Goal: Task Accomplishment & Management: Use online tool/utility

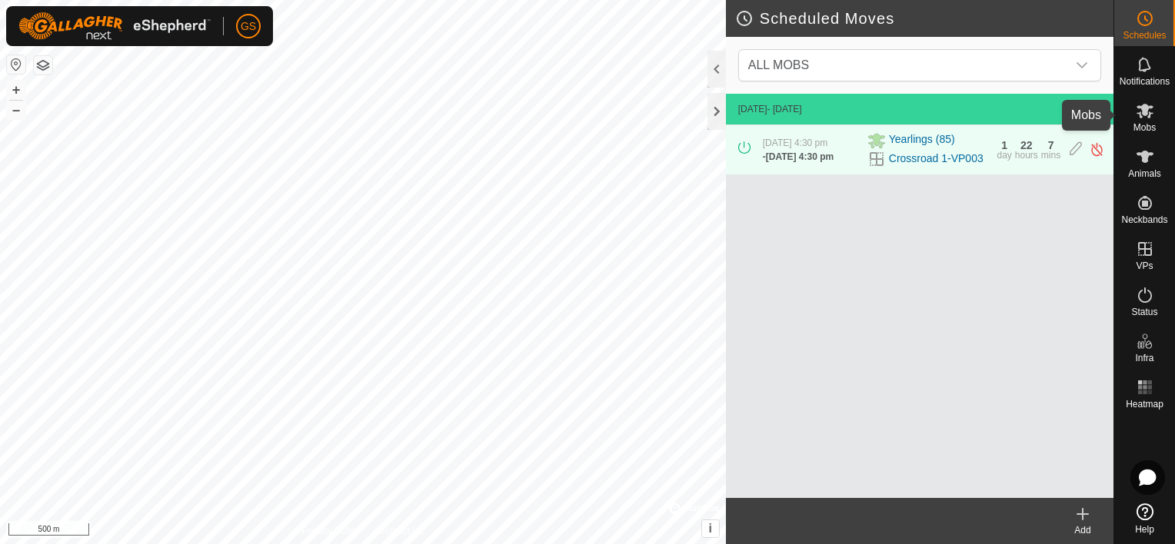
click at [1154, 113] on es-mob-svg-icon at bounding box center [1145, 110] width 28 height 25
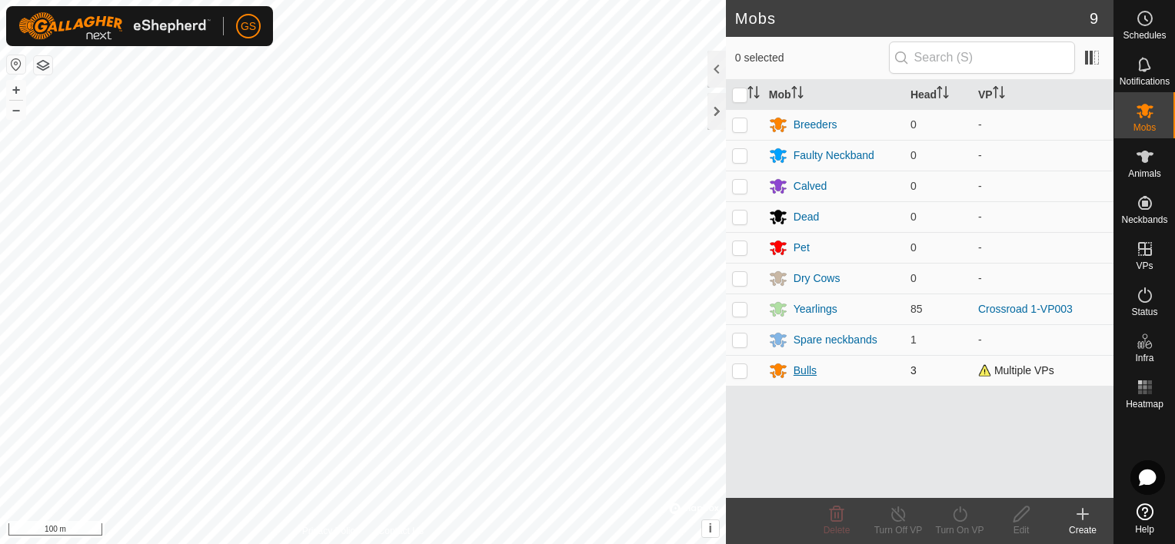
click at [800, 368] on div "Bulls" at bounding box center [805, 371] width 23 height 16
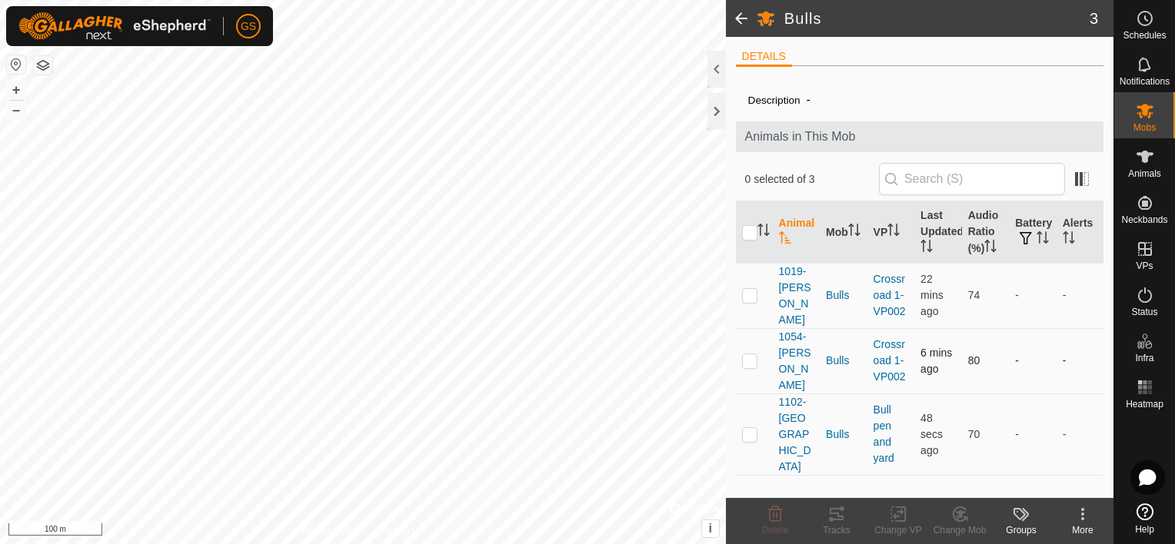
click at [750, 354] on p-checkbox at bounding box center [749, 360] width 15 height 12
checkbox input "true"
click at [747, 289] on p-checkbox at bounding box center [749, 295] width 15 height 12
checkbox input "true"
click at [905, 514] on icon at bounding box center [901, 515] width 7 height 14
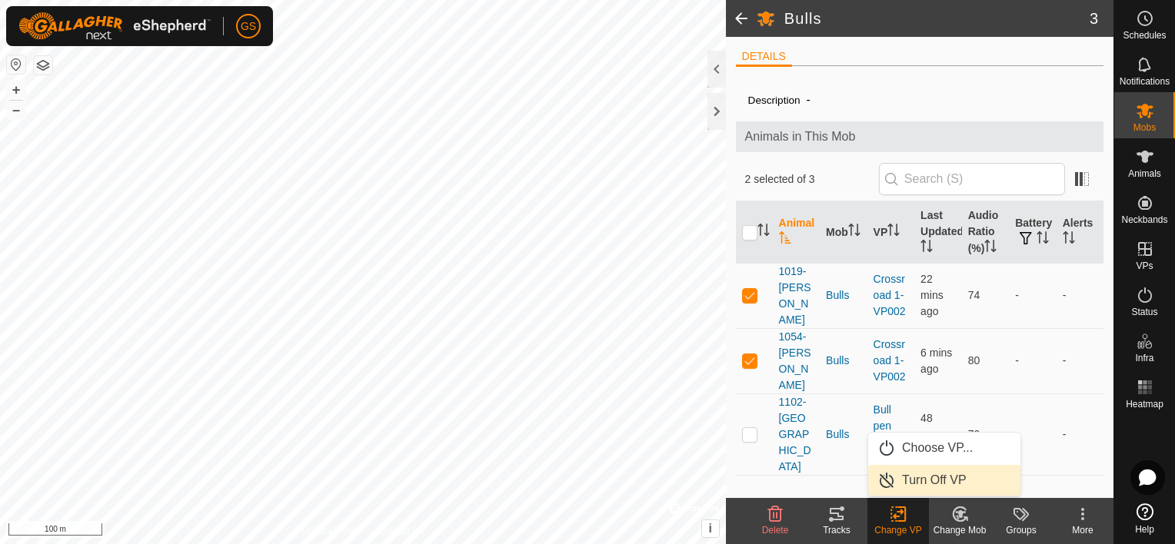
click at [929, 476] on link "Turn Off VP" at bounding box center [944, 480] width 152 height 31
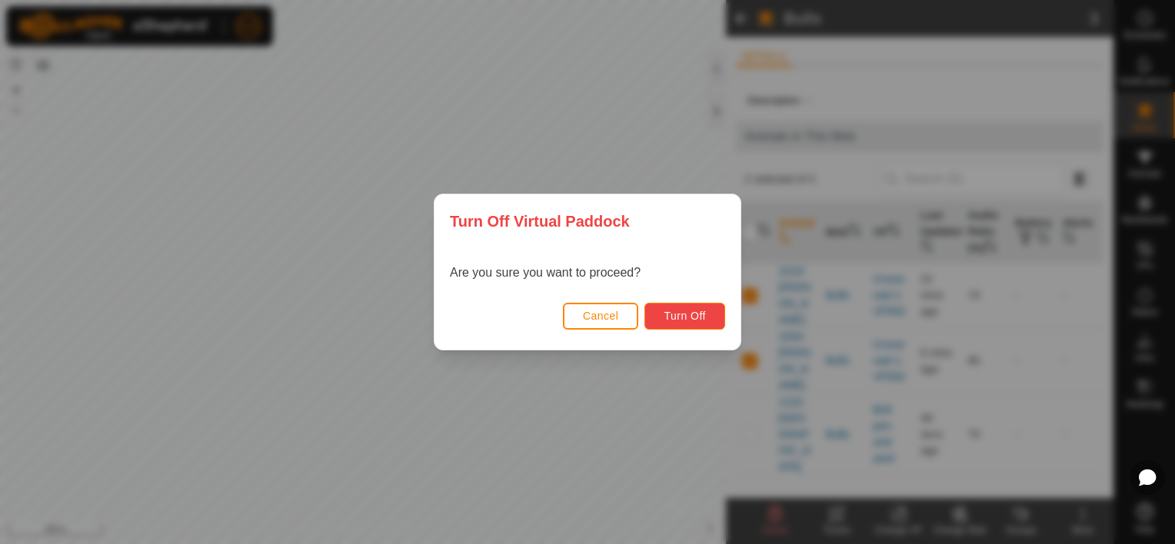
click at [701, 319] on span "Turn Off" at bounding box center [685, 316] width 42 height 12
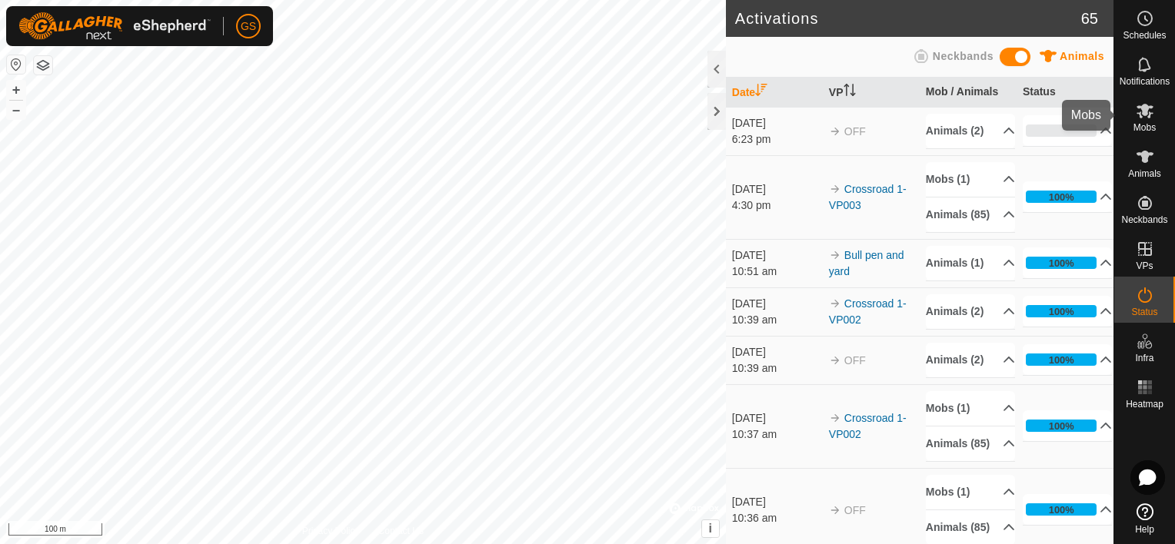
click at [1142, 120] on es-mob-svg-icon at bounding box center [1145, 110] width 28 height 25
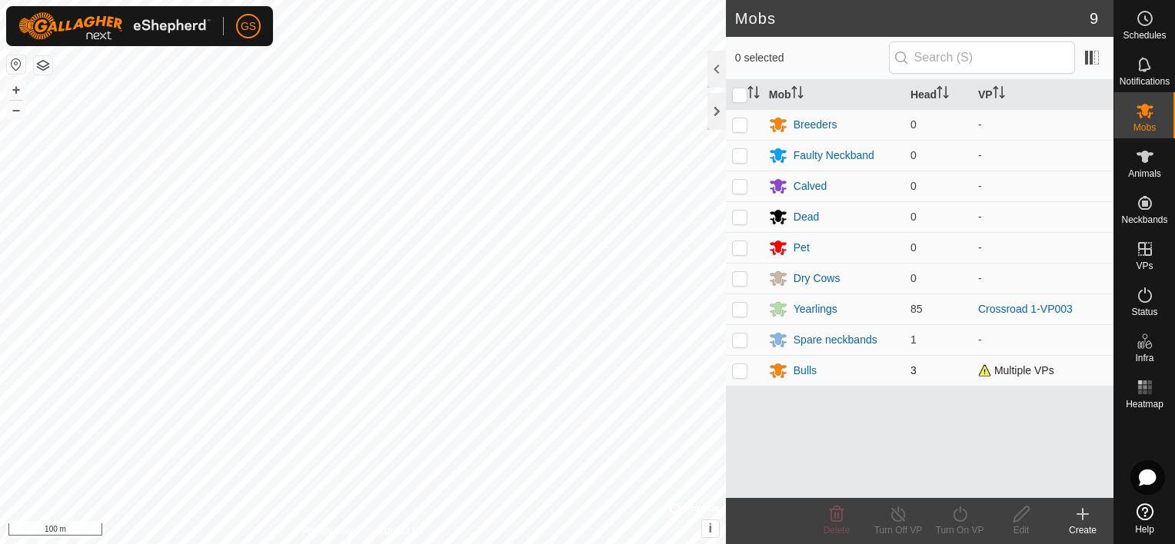
click at [745, 371] on p-checkbox at bounding box center [739, 370] width 15 height 12
checkbox input "true"
click at [818, 369] on div "Bulls" at bounding box center [833, 370] width 129 height 18
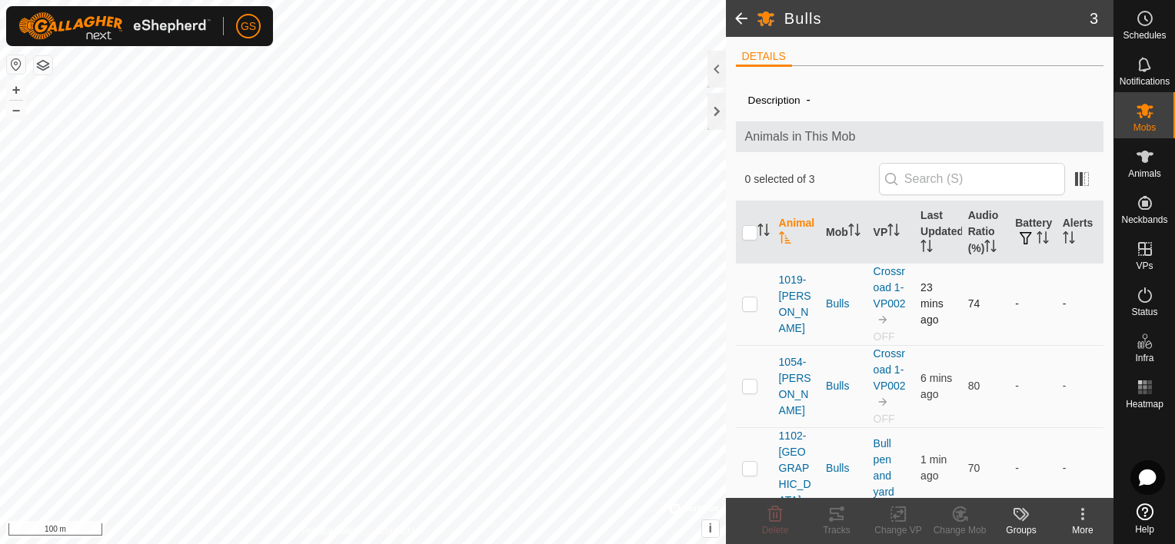
click at [750, 307] on p-checkbox at bounding box center [749, 304] width 15 height 12
checkbox input "true"
click at [749, 389] on p-checkbox at bounding box center [749, 386] width 15 height 12
checkbox input "true"
click at [901, 511] on icon at bounding box center [898, 515] width 11 height 10
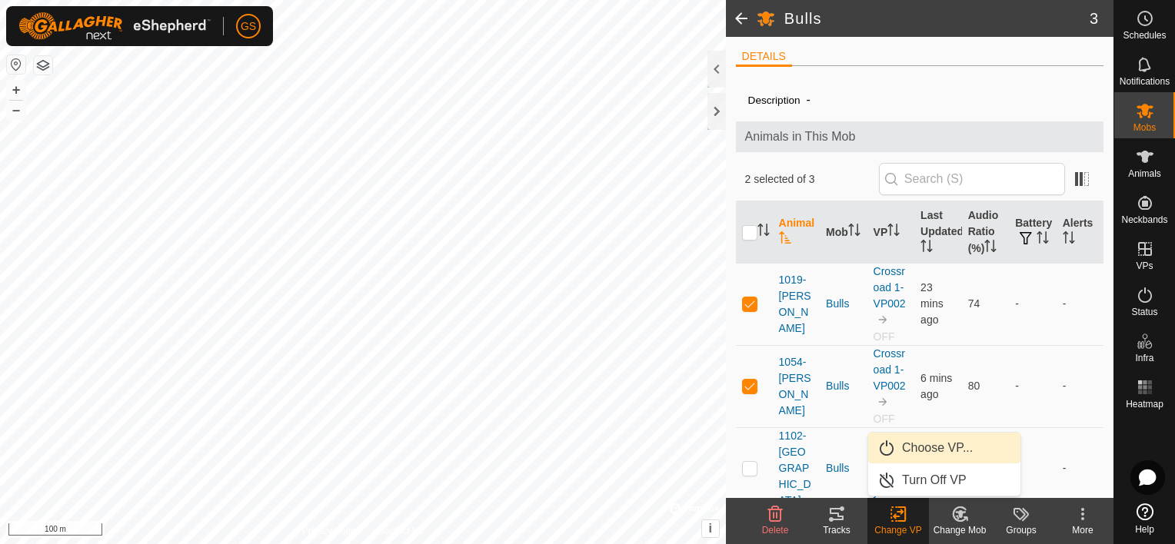
click at [934, 451] on link "Choose VP..." at bounding box center [944, 448] width 152 height 31
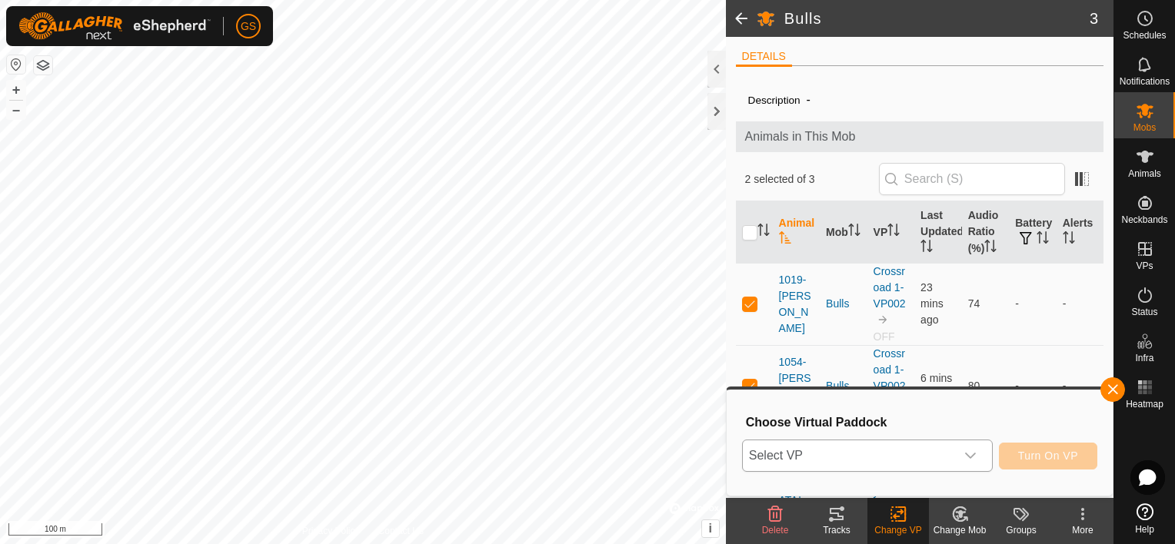
click at [948, 458] on span "Select VP" at bounding box center [849, 456] width 212 height 31
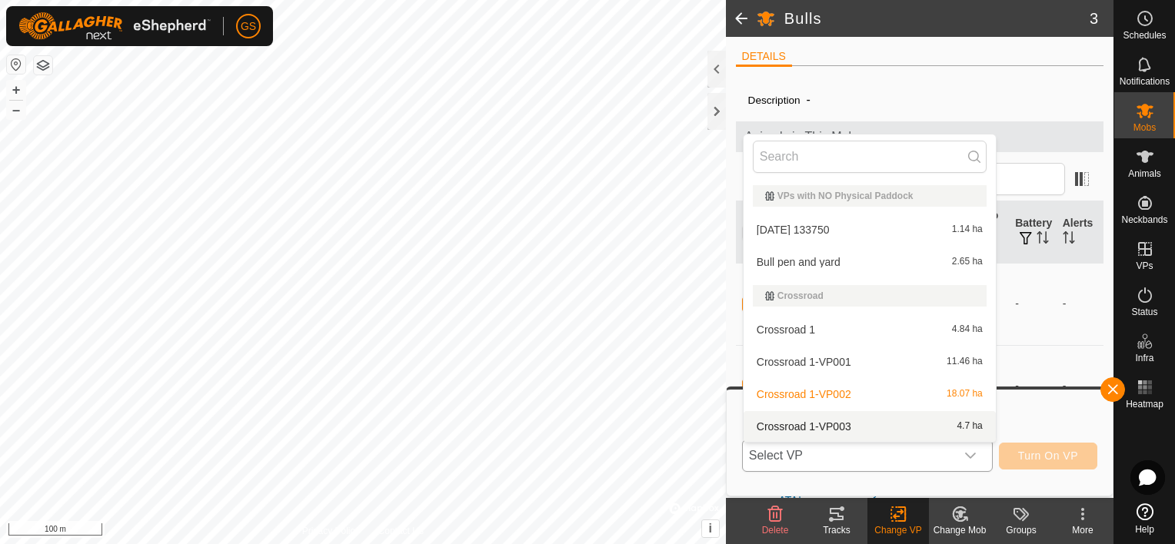
click at [852, 427] on li "Crossroad 1-VP003 4.7 ha" at bounding box center [870, 426] width 252 height 31
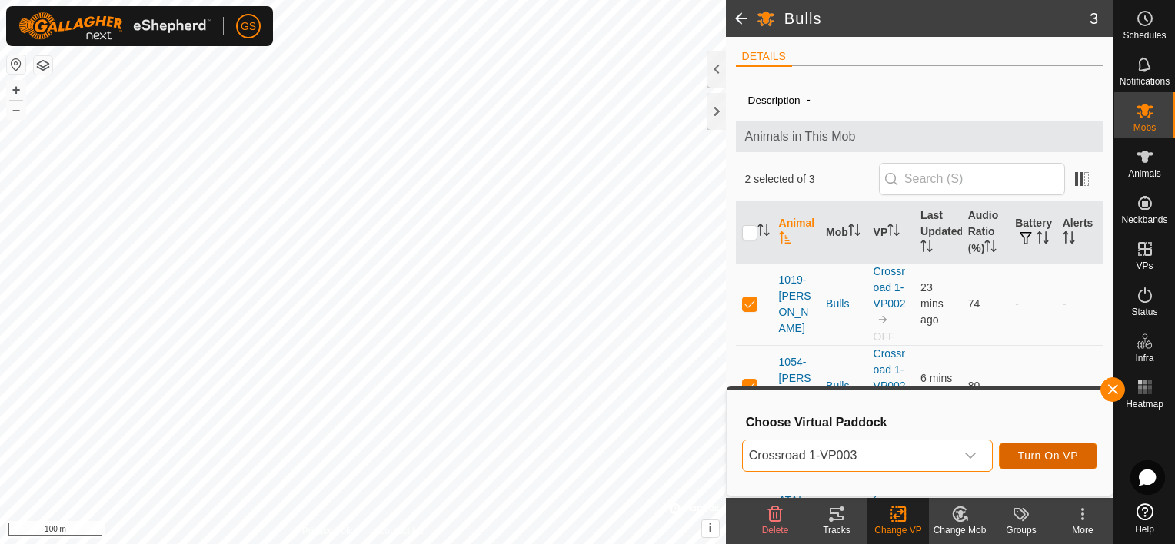
click at [1067, 460] on span "Turn On VP" at bounding box center [1048, 456] width 60 height 12
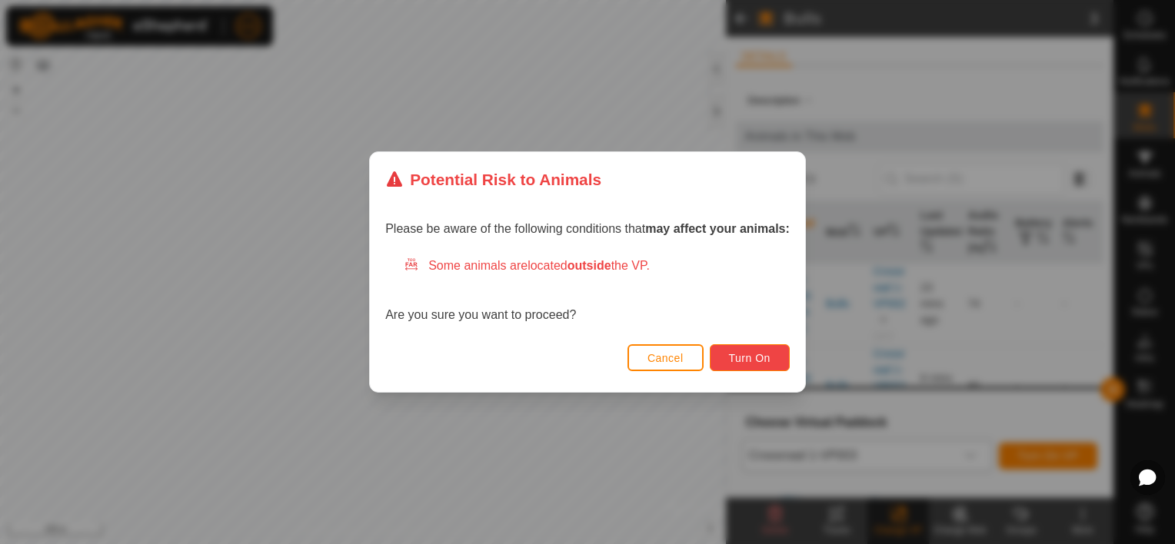
click at [766, 361] on span "Turn On" at bounding box center [750, 358] width 42 height 12
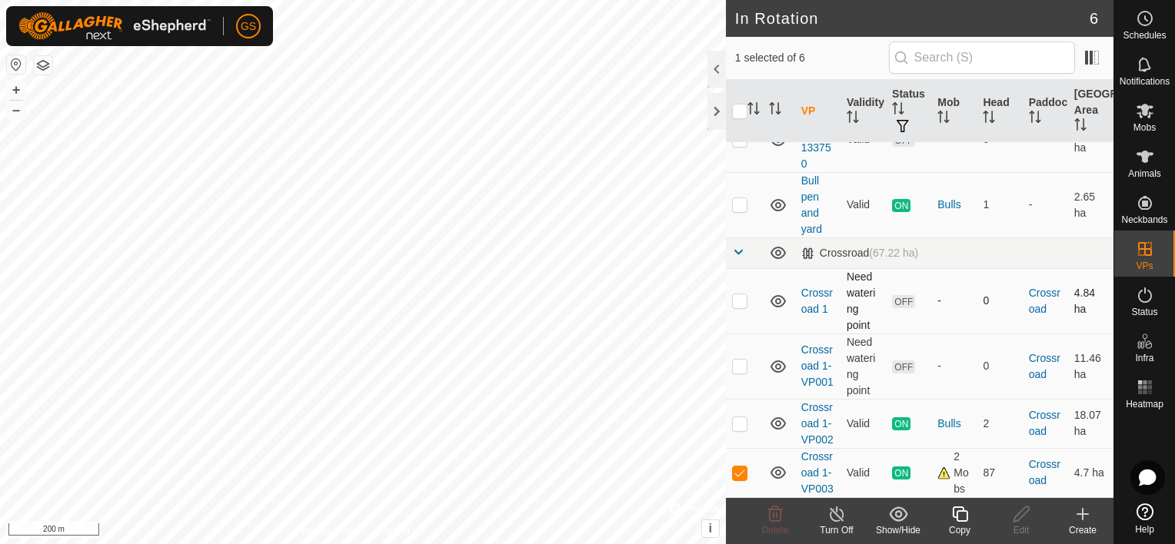
scroll to position [96, 0]
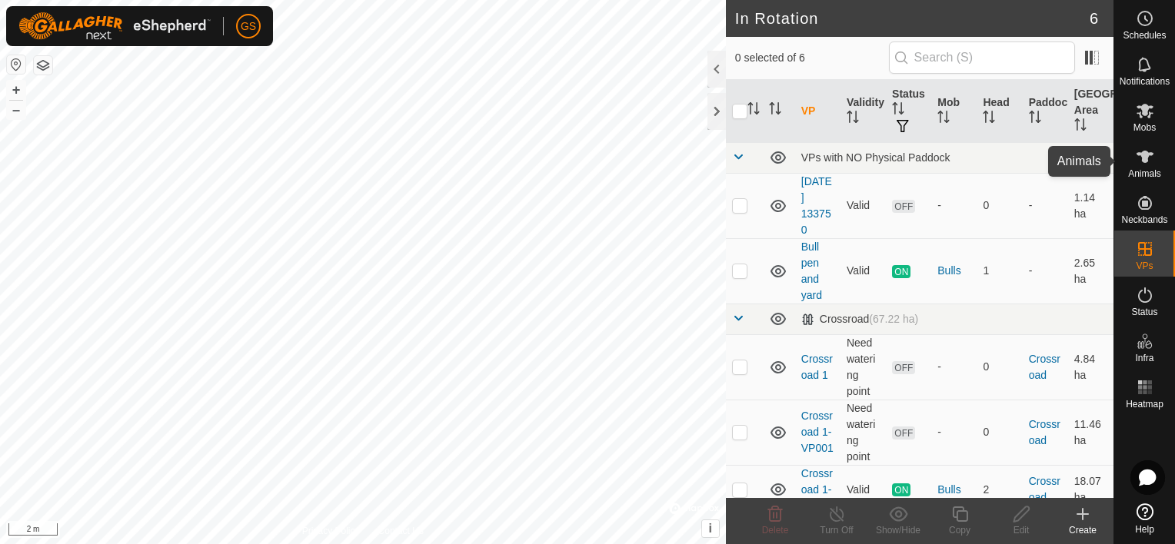
click at [1146, 163] on icon at bounding box center [1145, 157] width 18 height 18
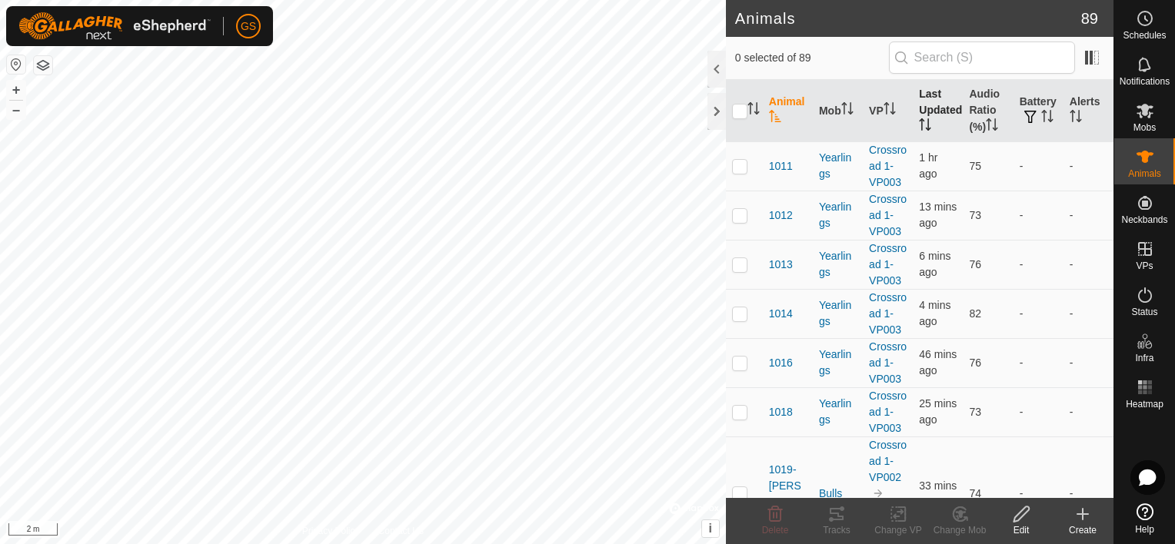
click at [922, 102] on th "Last Updated" at bounding box center [938, 111] width 50 height 62
click at [737, 160] on p-checkbox at bounding box center [739, 166] width 15 height 12
checkbox input "true"
click at [982, 112] on th "Audio Ratio (%)" at bounding box center [988, 111] width 50 height 62
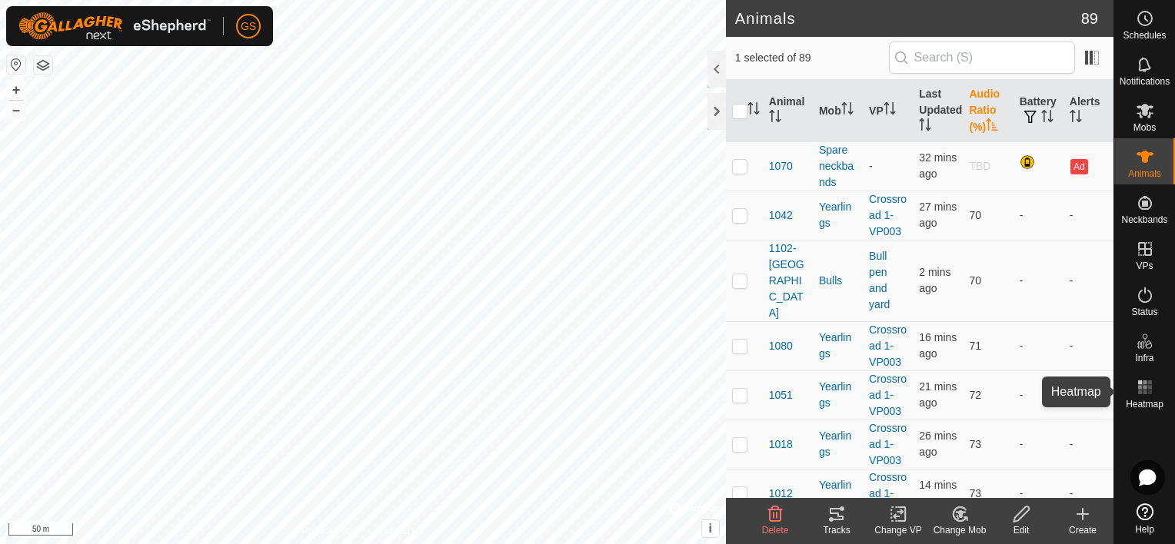
click at [1147, 391] on icon at bounding box center [1145, 387] width 18 height 18
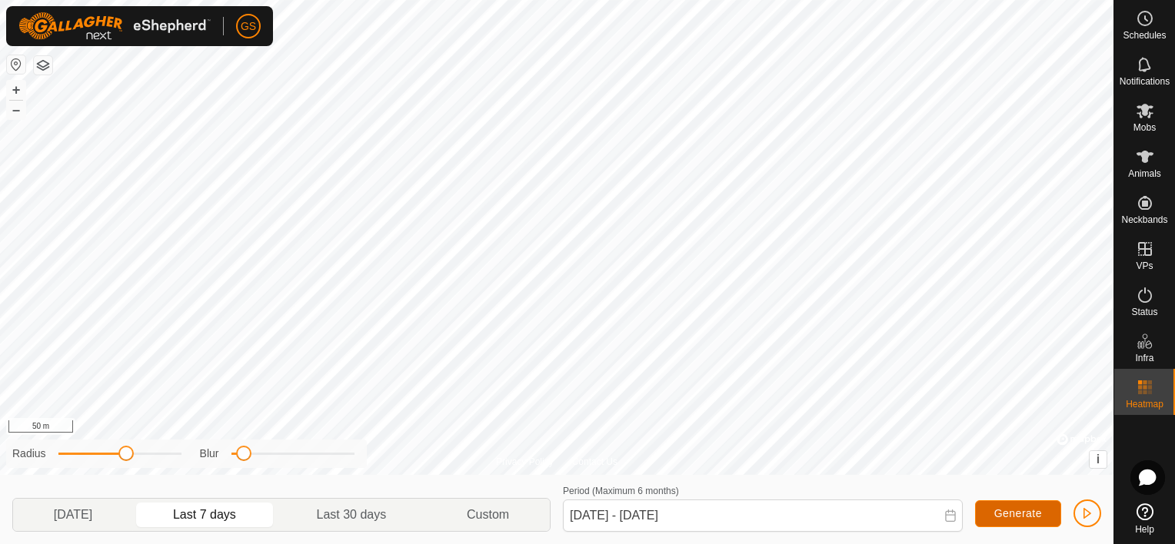
click at [1018, 514] on span "Generate" at bounding box center [1018, 514] width 48 height 12
drag, startPoint x: 128, startPoint y: 458, endPoint x: 115, endPoint y: 468, distance: 16.0
click at [115, 468] on div "Radius Blur" at bounding box center [186, 454] width 361 height 28
click at [269, 471] on div "Privacy Policy Contact Us 1011 2593679943 Yearlings Crossroad 1-VP003 + – ⇧ i ©…" at bounding box center [556, 272] width 1113 height 544
drag, startPoint x: 114, startPoint y: 456, endPoint x: 207, endPoint y: 464, distance: 93.4
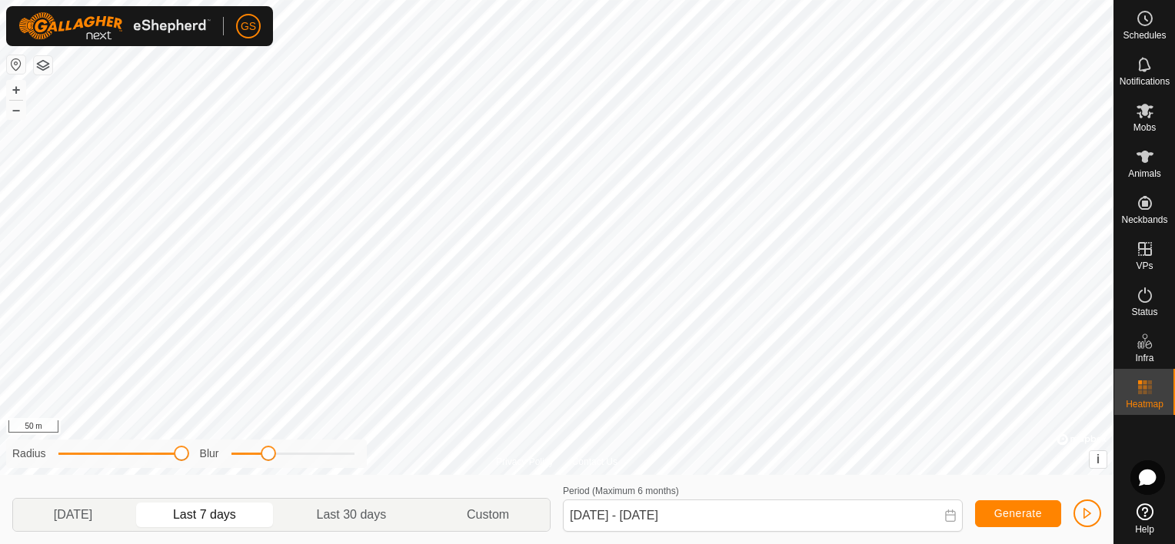
click at [207, 464] on div "Radius Blur" at bounding box center [186, 454] width 361 height 28
click at [105, 514] on p-togglebutton "Yesterday" at bounding box center [73, 515] width 120 height 32
click at [494, 514] on p-togglebutton "Custom" at bounding box center [488, 515] width 123 height 32
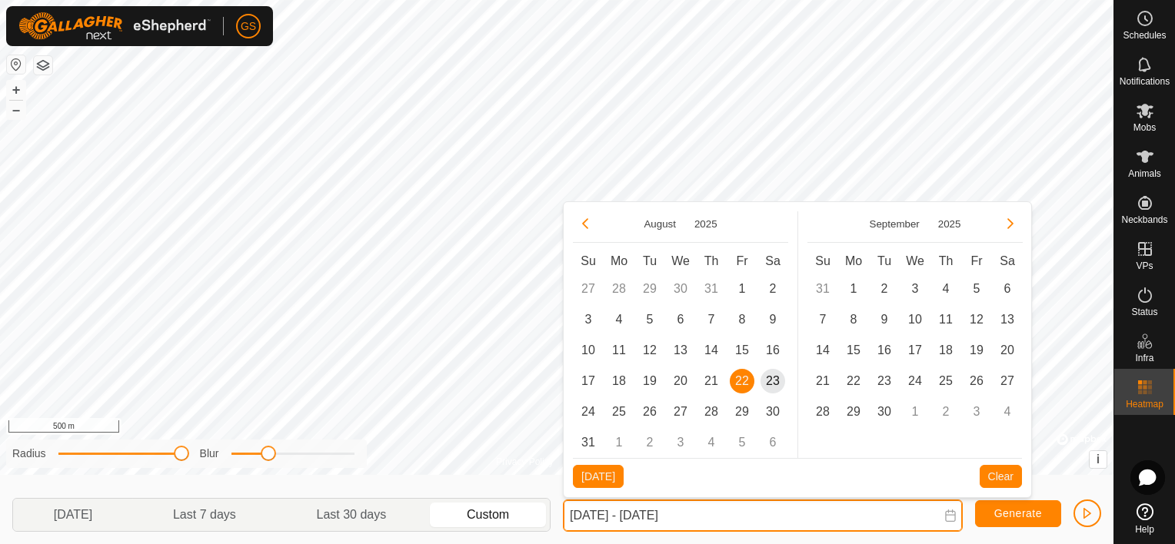
click at [582, 514] on input "22 Aug, 2025 - 22 Aug, 2025" at bounding box center [763, 516] width 400 height 32
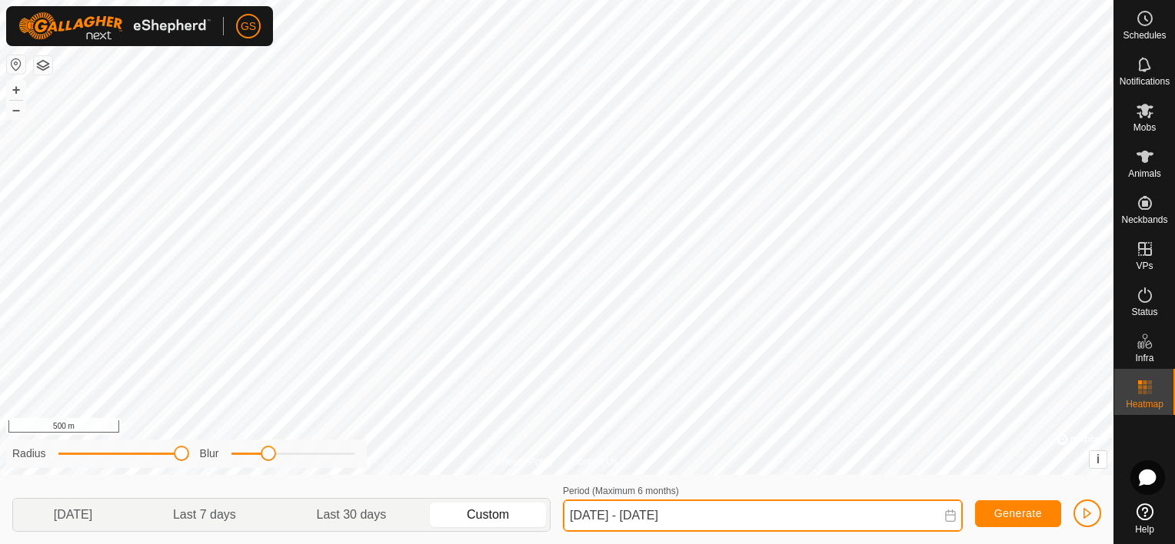
type input "21 Aug, 2025 - 22 Aug, 2025"
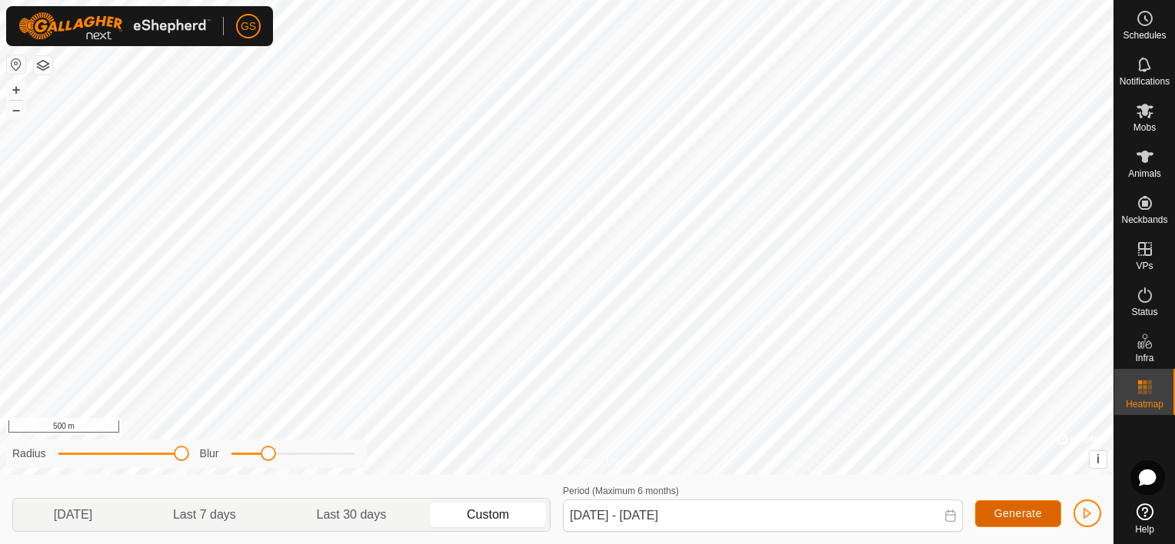
click at [1026, 511] on span "Generate" at bounding box center [1018, 514] width 48 height 12
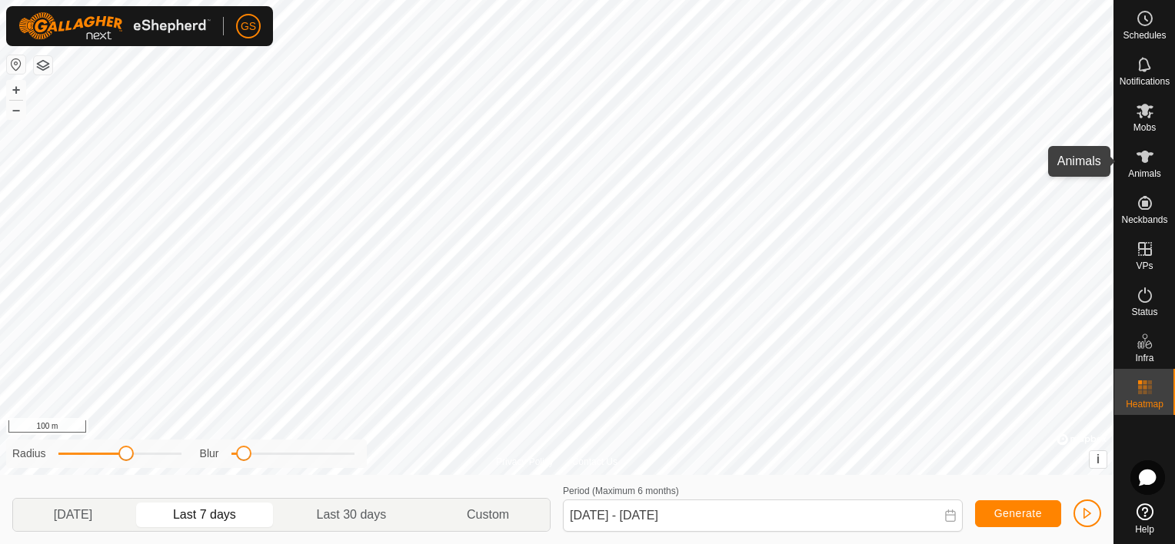
click at [1143, 165] on icon at bounding box center [1145, 157] width 18 height 18
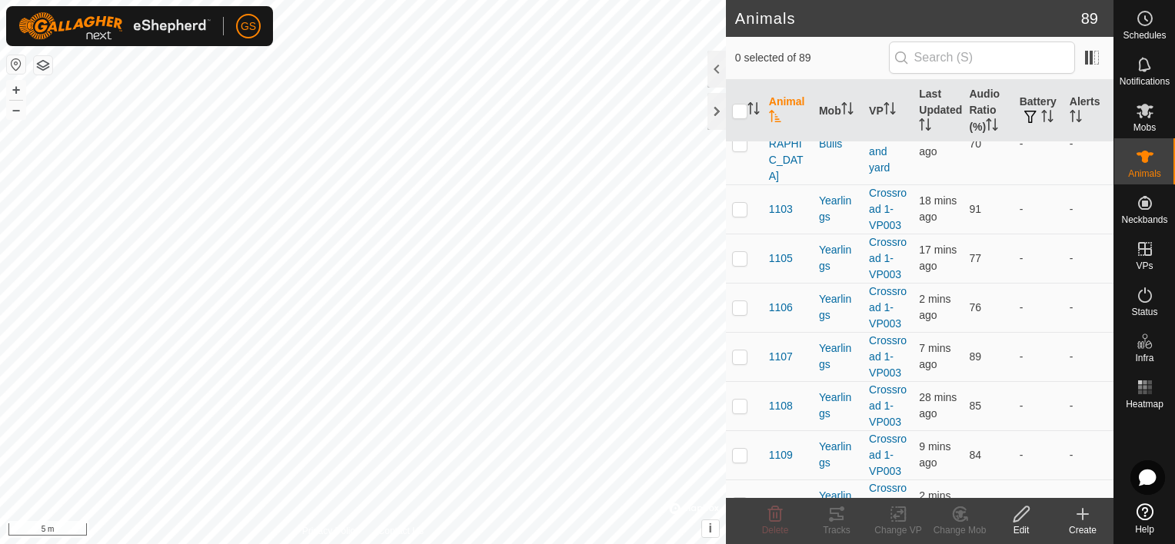
scroll to position [4155, 0]
click at [1143, 297] on icon at bounding box center [1145, 295] width 18 height 18
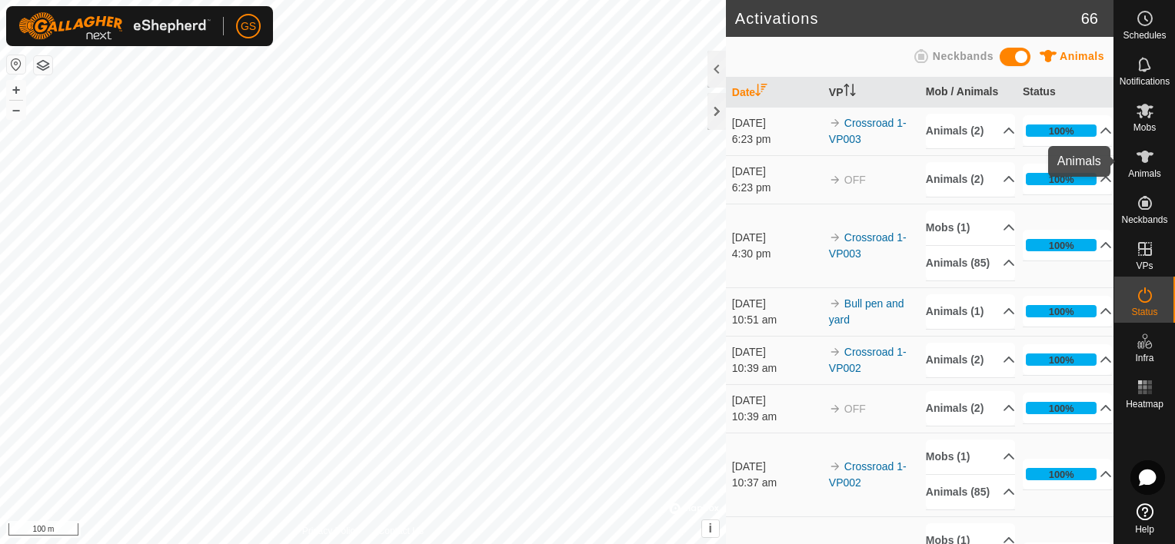
click at [1146, 158] on icon at bounding box center [1145, 157] width 17 height 12
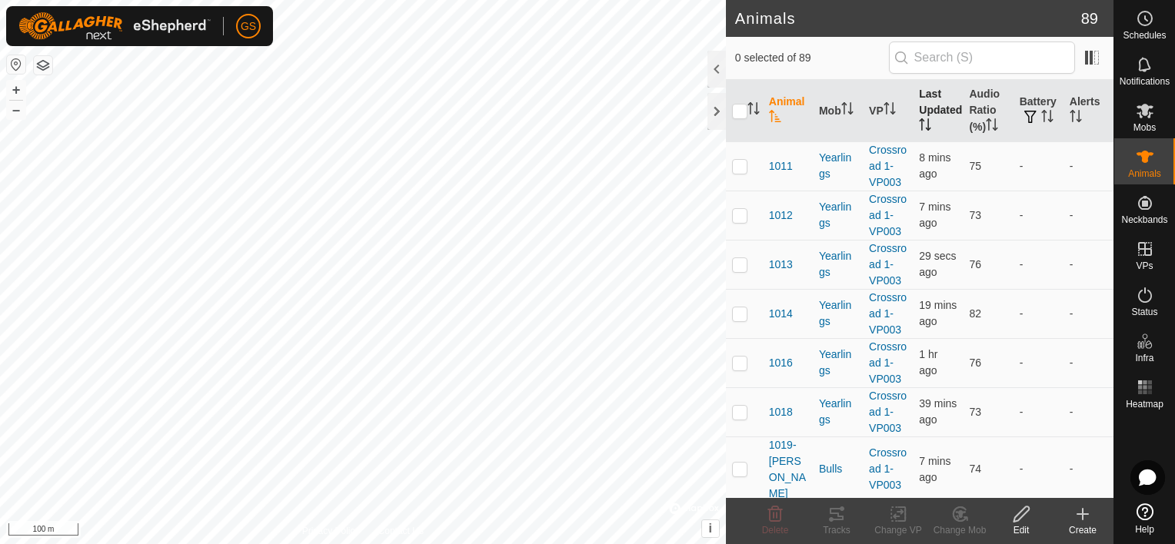
click at [930, 100] on th "Last Updated" at bounding box center [938, 111] width 50 height 62
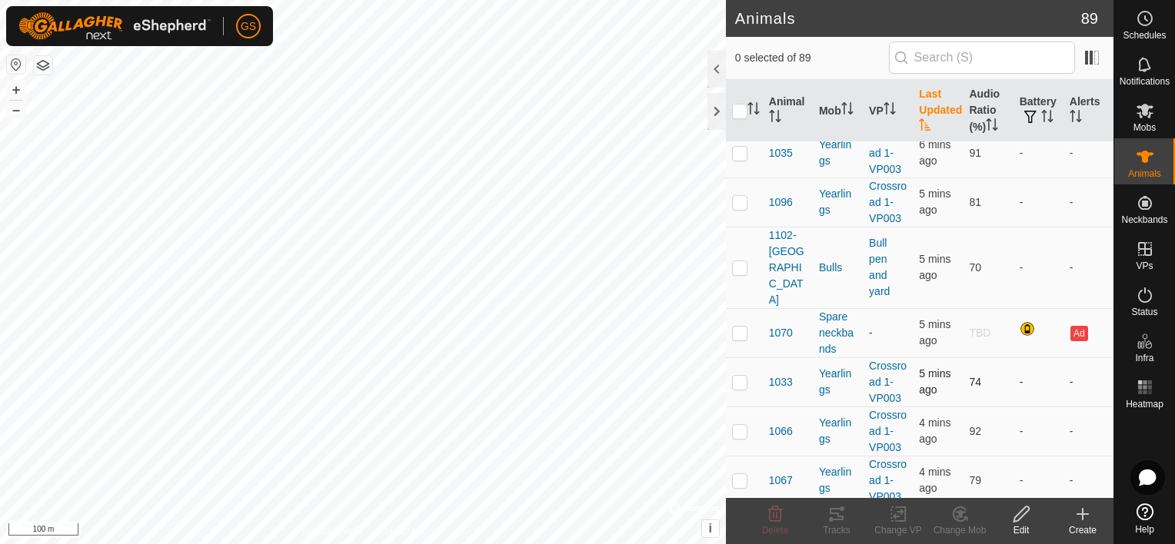
scroll to position [3026, 0]
